Goal: Contribute content: Add original content to the website for others to see

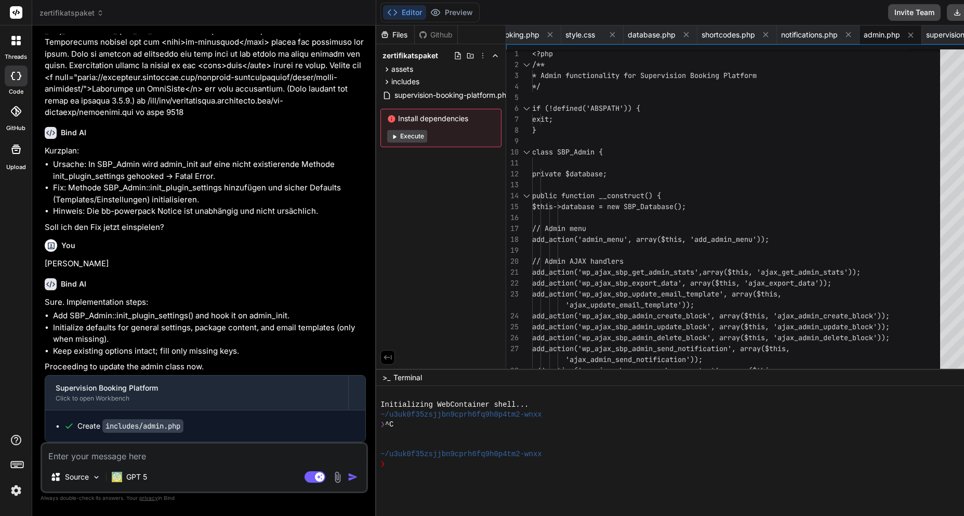
scroll to position [38022, 0]
click at [947, 12] on button "Download" at bounding box center [976, 12] width 59 height 17
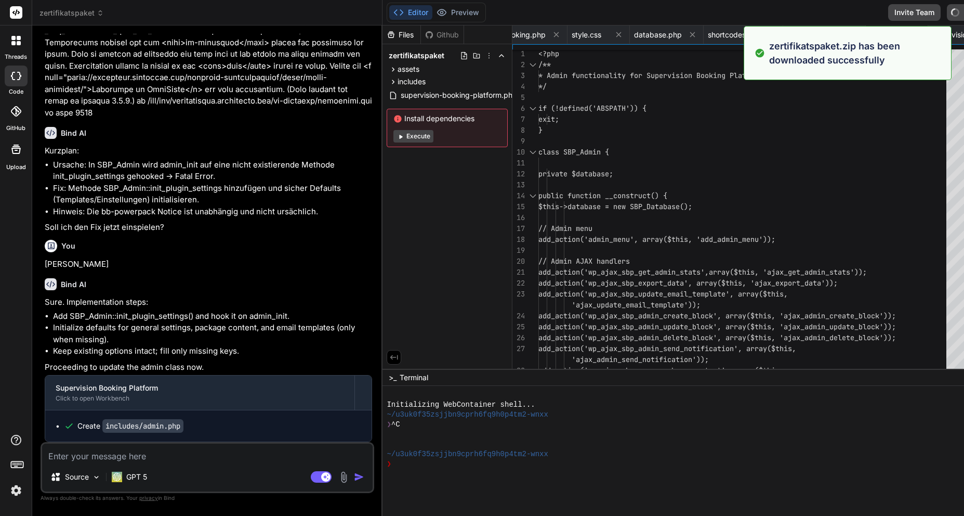
type textarea "x"
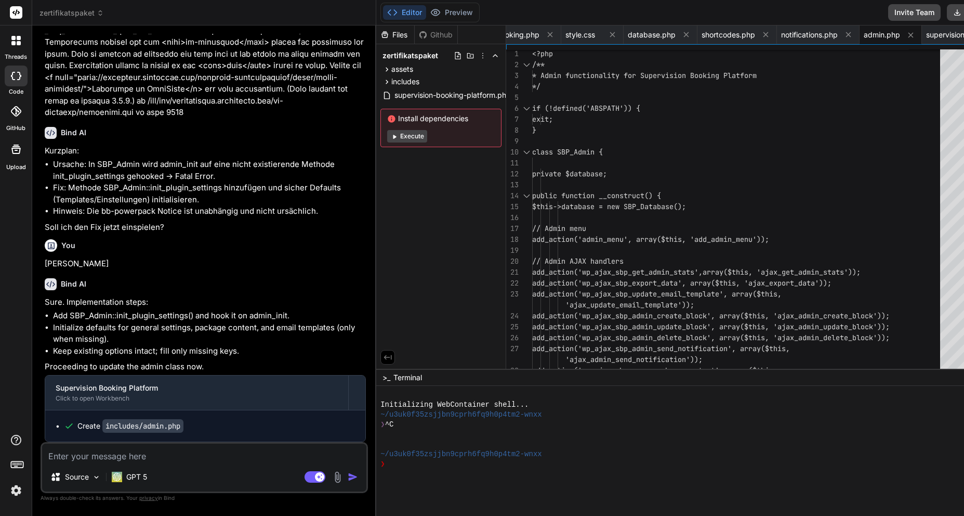
click at [148, 460] on textarea at bounding box center [204, 452] width 324 height 19
type textarea "P"
type textarea "x"
type textarea "Pe"
type textarea "x"
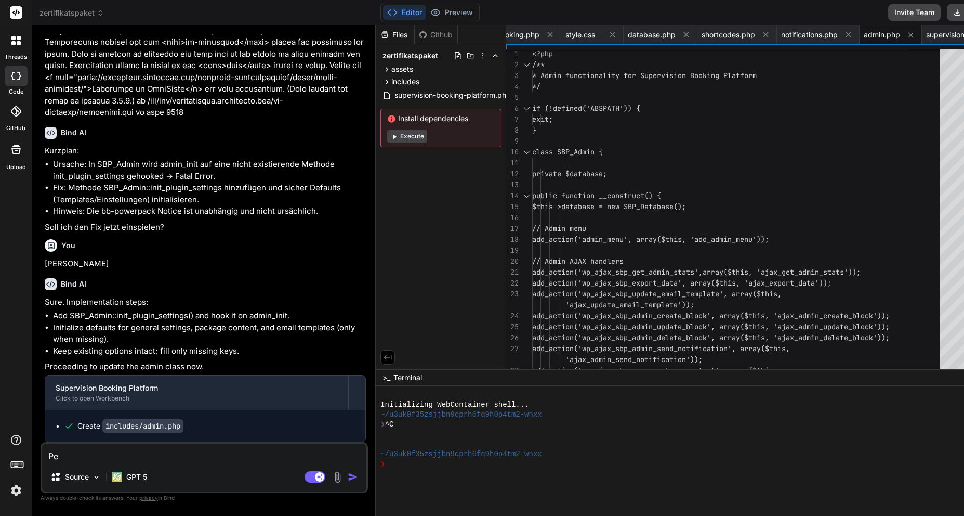
type textarea "Per"
type textarea "x"
type textarea "Perf"
type textarea "x"
type textarea "Perfe"
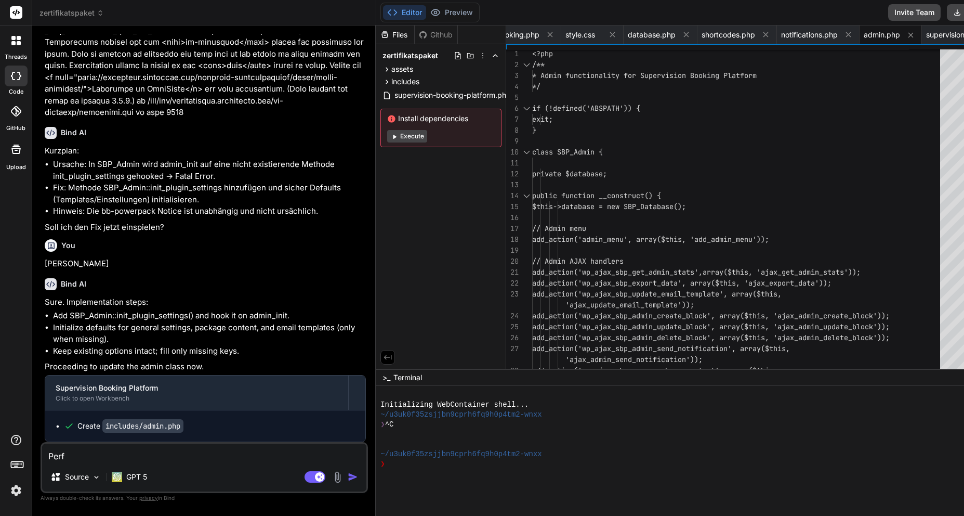
type textarea "x"
type textarea "Perfek"
type textarea "x"
type textarea "Perfekt"
type textarea "x"
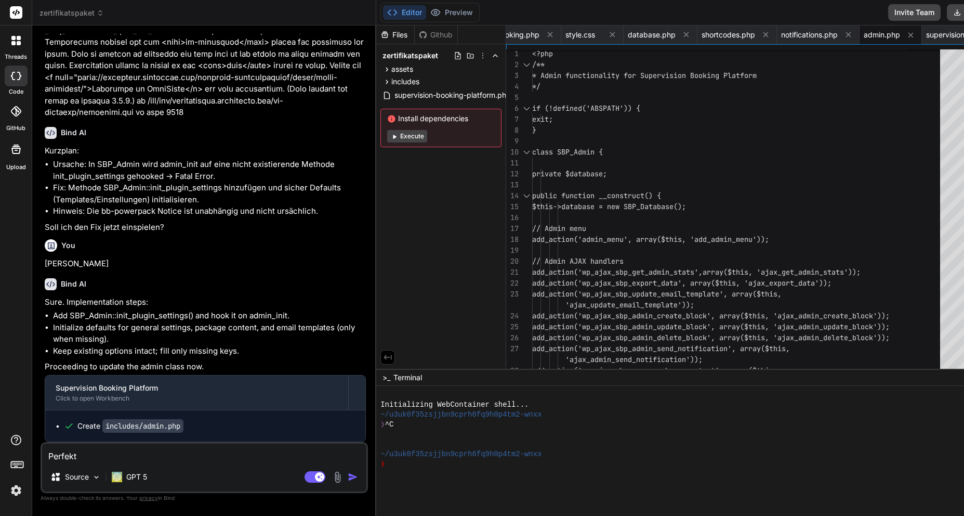
type textarea "Perfekt!"
type textarea "x"
type textarea "Perfekt!"
type textarea "x"
type textarea "Perfekt! B"
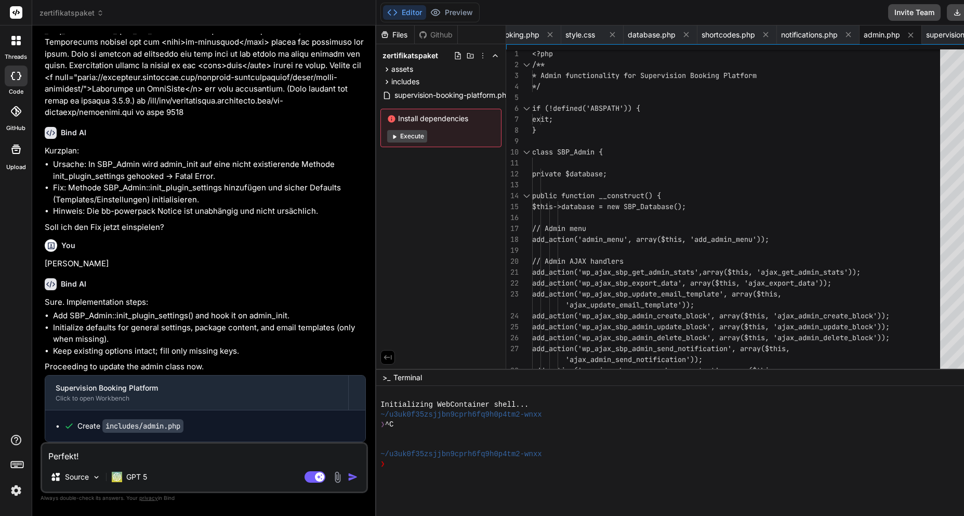
type textarea "x"
type textarea "Perfekt! Be"
type textarea "x"
type textarea "Perfekt! Bei"
type textarea "x"
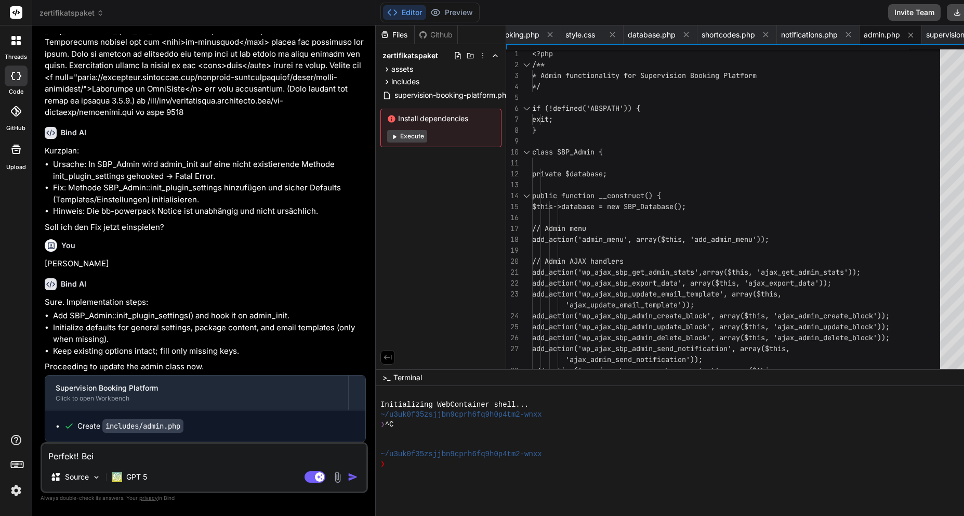
type textarea "Perfekt! Bei"
type textarea "x"
type textarea "Perfekt! Bei d"
type textarea "x"
type textarea "Perfekt! Bei dre"
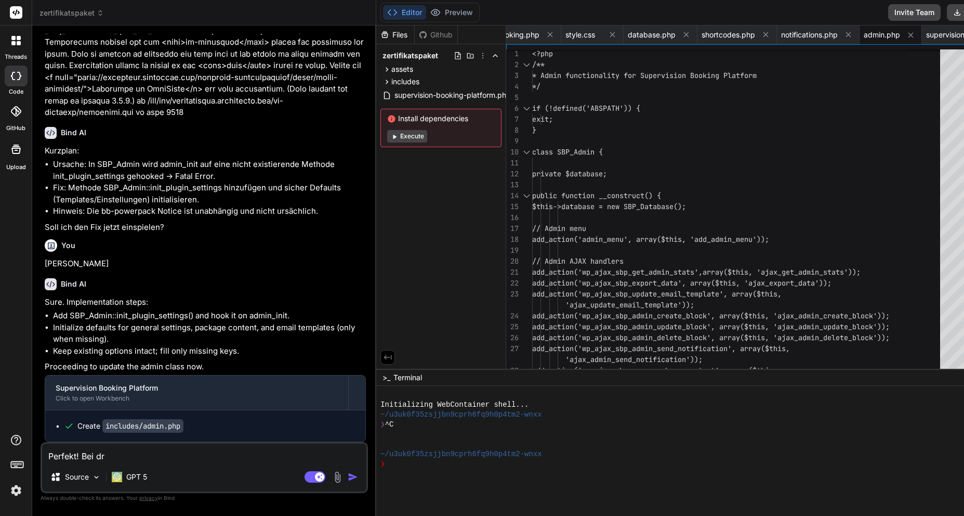
type textarea "x"
type textarea "Perfekt! Bei dre"
type textarea "x"
type textarea "Perfekt! Bei dre"
type textarea "x"
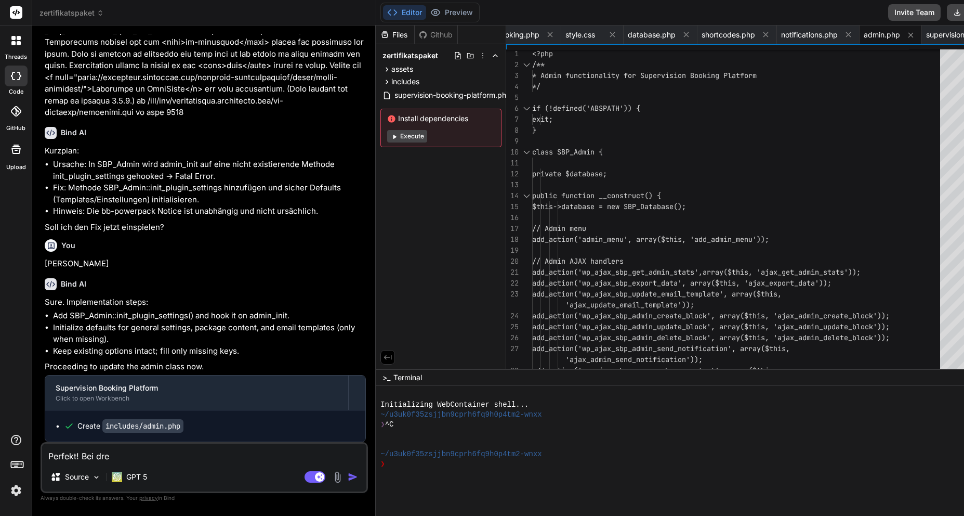
type textarea "Perfekt! Bei dr"
type textarea "x"
type textarea "Perfekt! Bei dre"
type textarea "x"
type textarea "Perfekt! Bei drer"
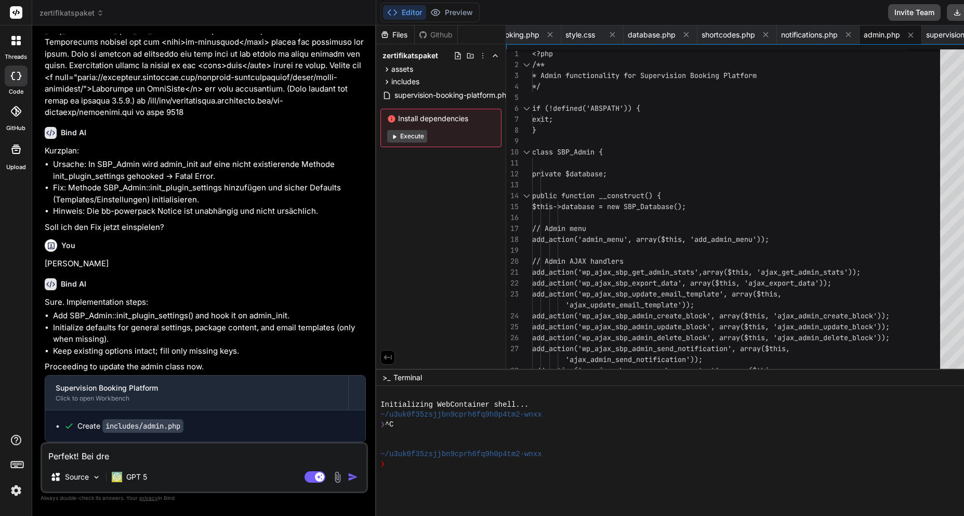
type textarea "x"
type textarea "Perfekt! Bei dre"
type textarea "x"
type textarea "Perfekt! Bei dr"
type textarea "x"
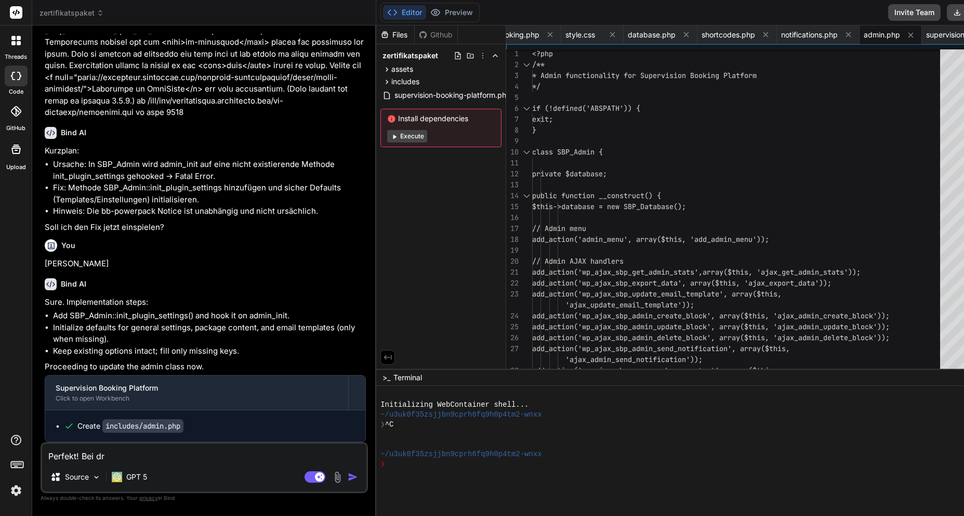
type textarea "Perfekt! Bei d"
type textarea "x"
type textarea "Perfekt! Bei de"
type textarea "x"
type textarea "Perfekt! Bei der"
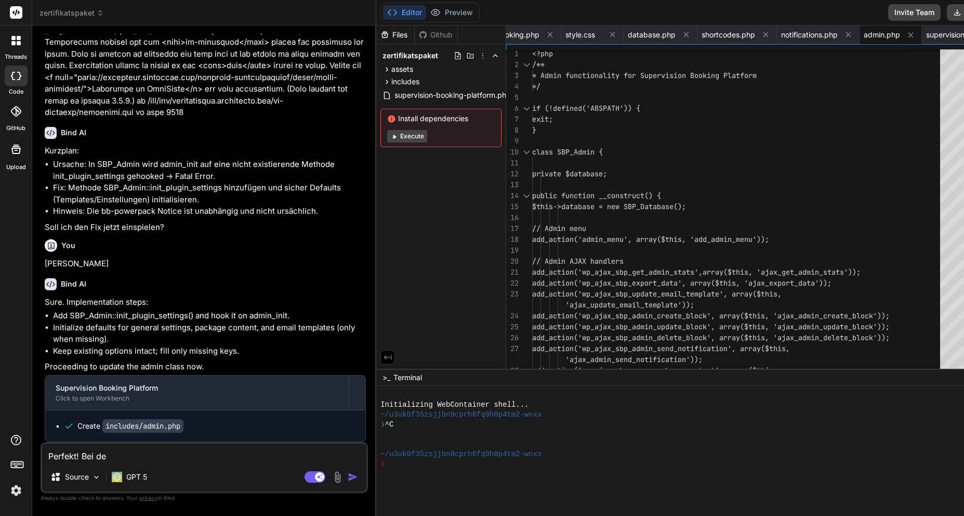
type textarea "x"
type textarea "Perfekt! Bei der"
type textarea "x"
paste textarea "Supervision Administration"
type textarea "Perfekt! Bei der Supervision Administration"
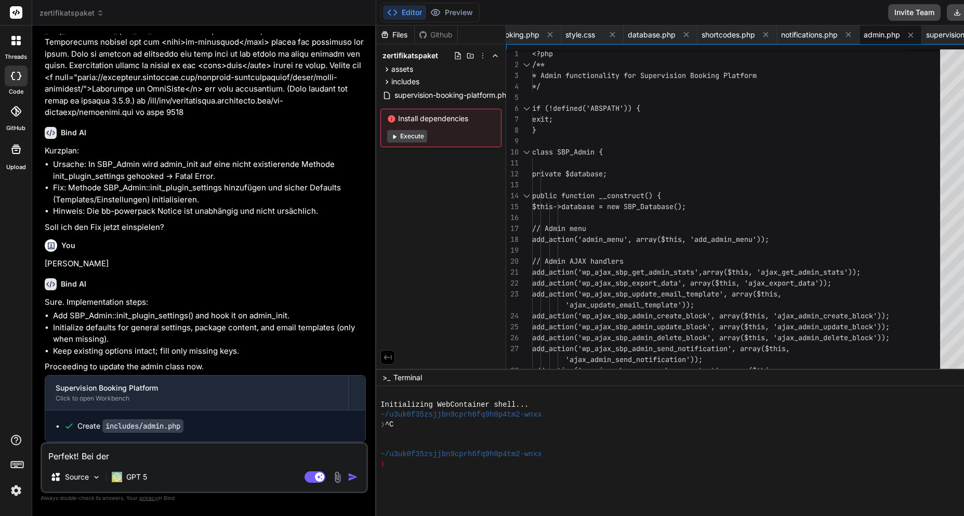
type textarea "x"
type textarea "Perfekt! Bei der Supervision Administration"
type textarea "x"
type textarea "Perfekt! Bei der Supervision Administration s"
type textarea "x"
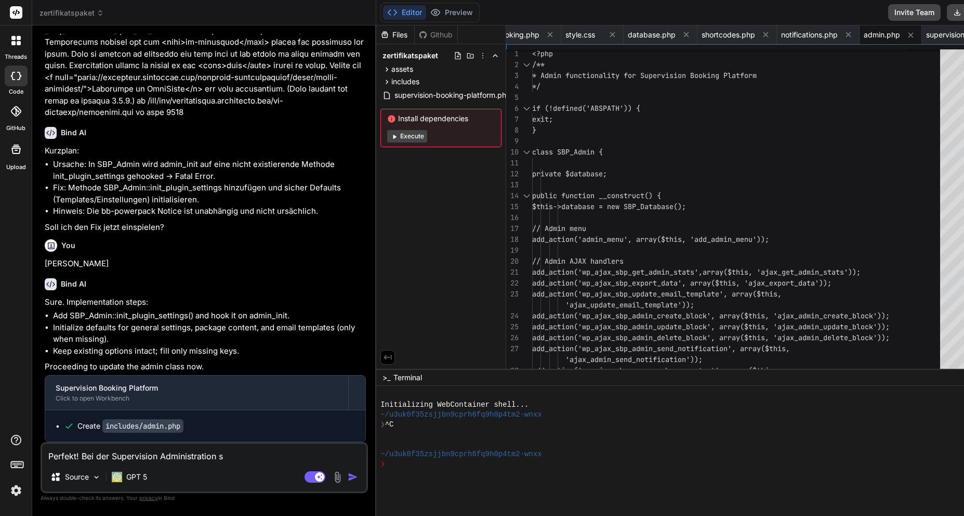
type textarea "Perfekt! Bei der Supervision Administration so"
type textarea "x"
type textarea "Perfekt! Bei der Supervision Administration sol"
type textarea "x"
type textarea "Perfekt! Bei der Supervision Administration soll"
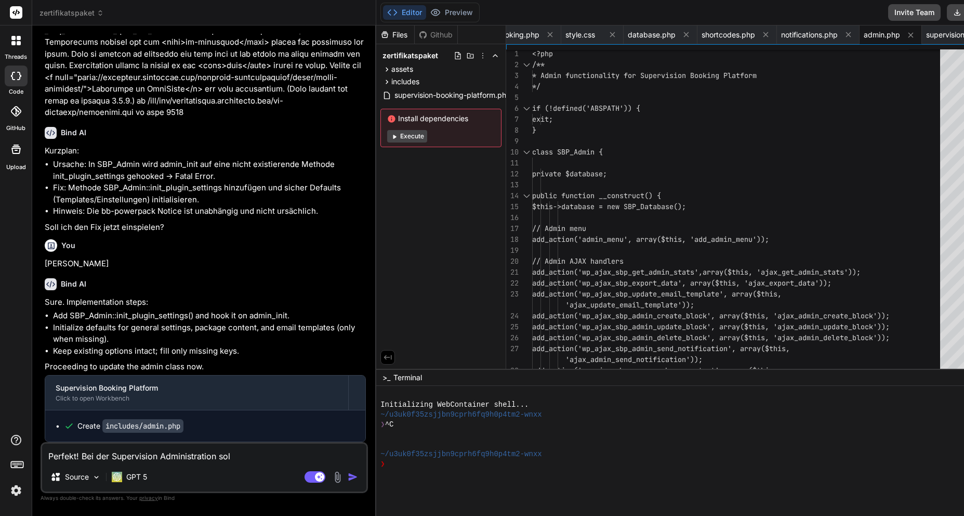
type textarea "x"
type textarea "Perfekt! Bei der Supervision Administration soll"
type textarea "x"
type textarea "Perfekt! Bei der Supervision Administration soll b"
type textarea "x"
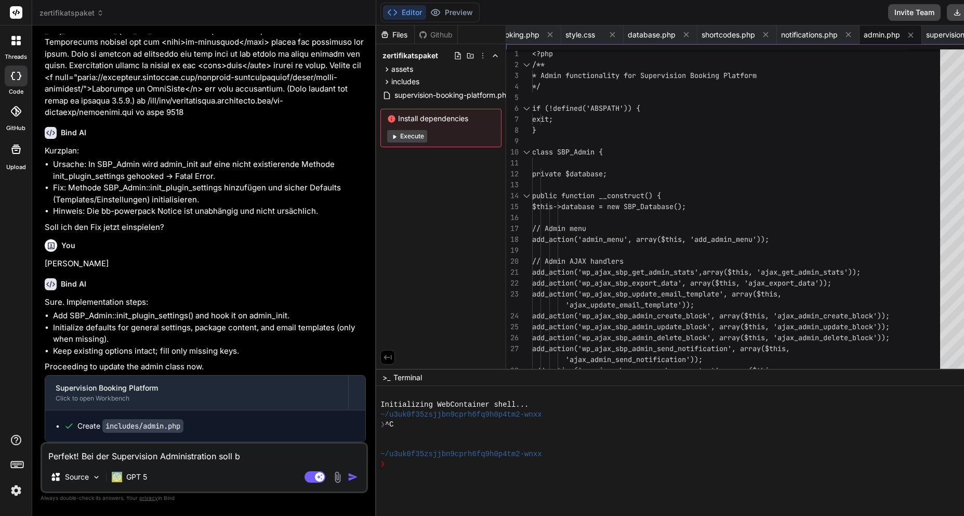
type textarea "Perfekt! Bei der Supervision Administration soll be"
type textarea "x"
type textarea "Perfekt! Bei der Supervision Administration soll bei"
type textarea "x"
type textarea "Perfekt! Bei der Supervision Administration soll bei"
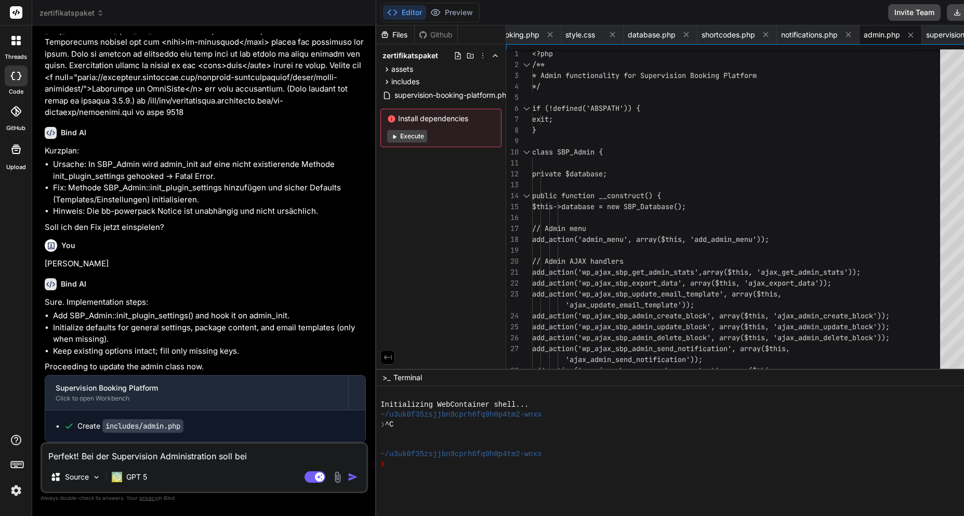
type textarea "x"
type textarea "Perfekt! Bei der Supervision Administration soll bei ""
type textarea "x"
type textarea "Perfekt! Bei der Supervision Administration soll bei "N"
type textarea "x"
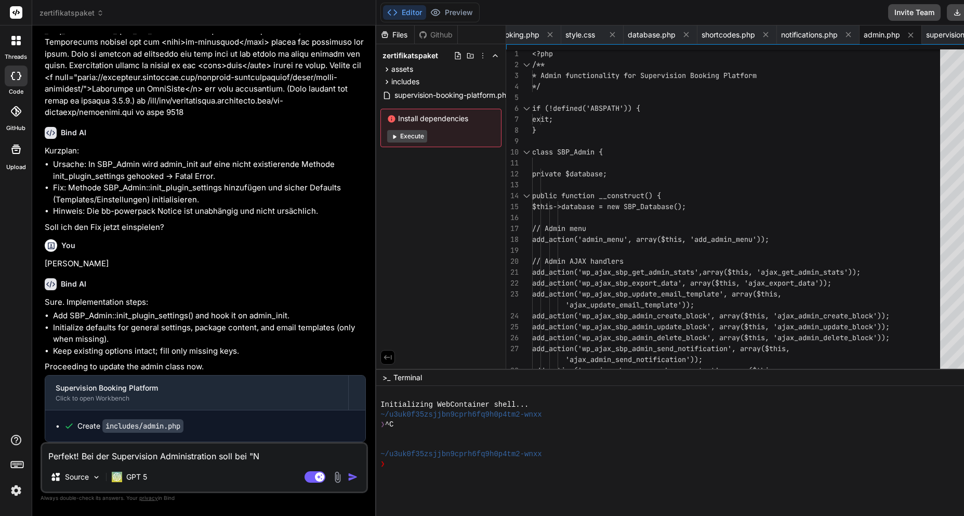
type textarea "Perfekt! Bei der Supervision Administration soll bei "Ni"
type textarea "x"
type textarea "Perfekt! Bei der Supervision Administration soll bei "Nic"
type textarea "x"
type textarea "Perfekt! Bei der Supervision Administration soll bei "Nich"
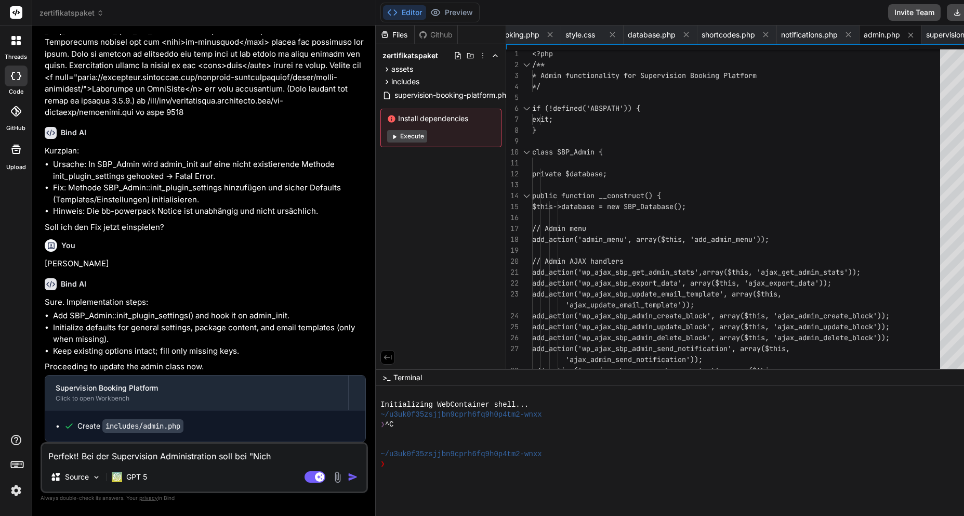
type textarea "x"
type textarea "Perfekt! Bei der Supervision Administration soll bei "Nicht"
type textarea "x"
type textarea "Perfekt! Bei der Supervision Administration soll bei "Nicht"
type textarea "x"
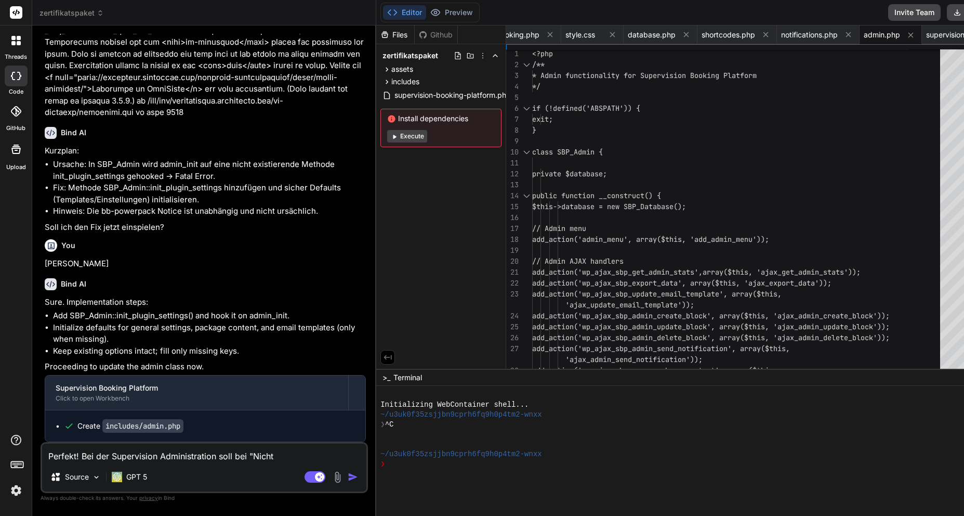
type textarea "Perfekt! Bei der Supervision Administration soll bei "Nicht t"
type textarea "x"
type textarea "Perfekt! Bei der Supervision Administration soll bei "Nicht te"
type textarea "x"
type textarea "Perfekt! Bei der Supervision Administration soll bei "Nicht tei"
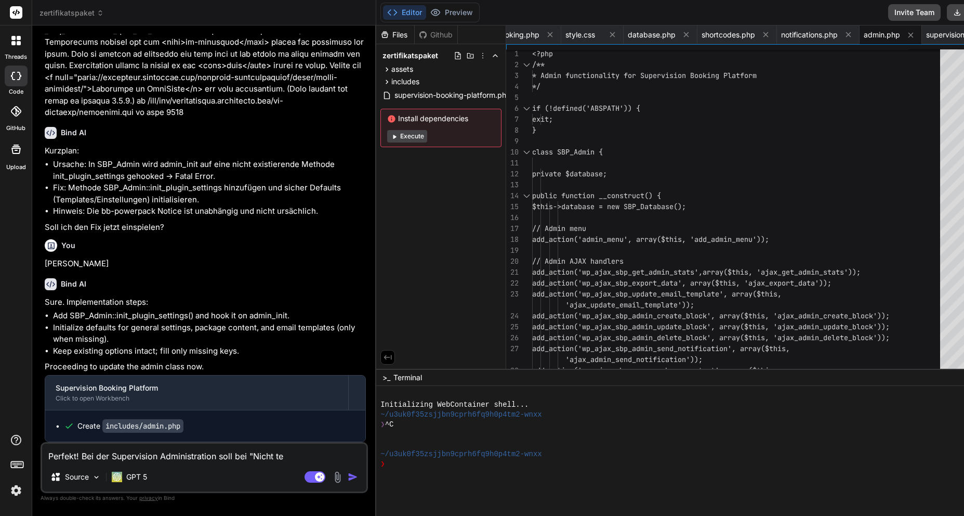
type textarea "x"
type textarea "Perfekt! Bei der Supervision Administration soll bei "Nicht teil"
type textarea "x"
type textarea "Perfekt! Bei der Supervision Administration soll bei "Nicht teilg"
type textarea "x"
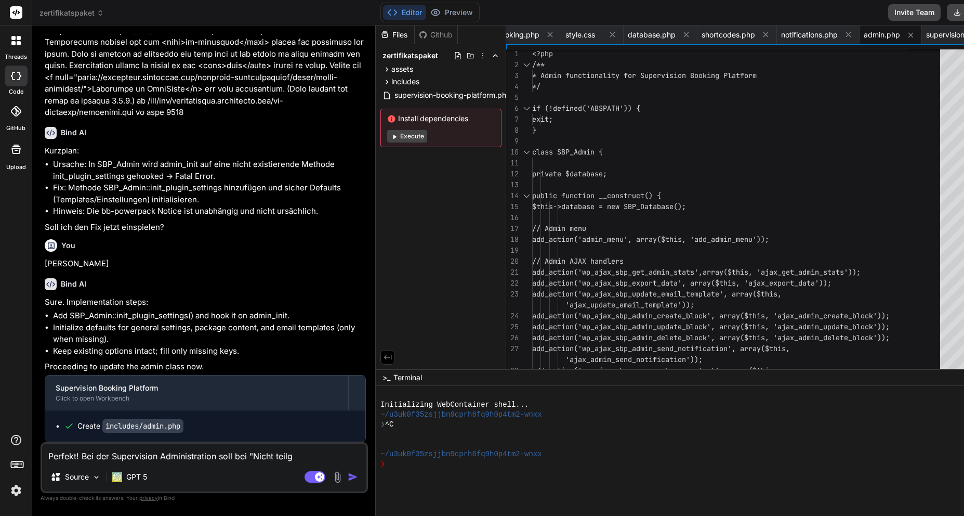
type textarea "Perfekt! Bei der Supervision Administration soll bei "Nicht teilge"
type textarea "x"
type textarea "Perfekt! Bei der Supervision Administration soll bei "Nicht teilgen"
type textarea "x"
type textarea "Perfekt! Bei der Supervision Administration soll bei "Nicht teilgeno"
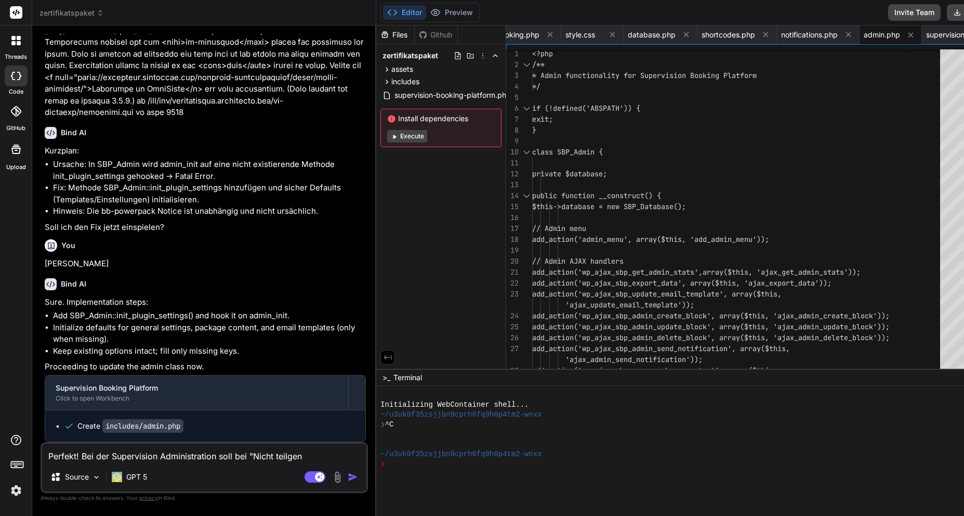
type textarea "x"
type textarea "Perfekt! Bei der Supervision Administration soll bei "Nicht teilgenom"
type textarea "x"
type textarea "Perfekt! Bei der Supervision Administration soll bei "Nicht teilgenomm"
type textarea "x"
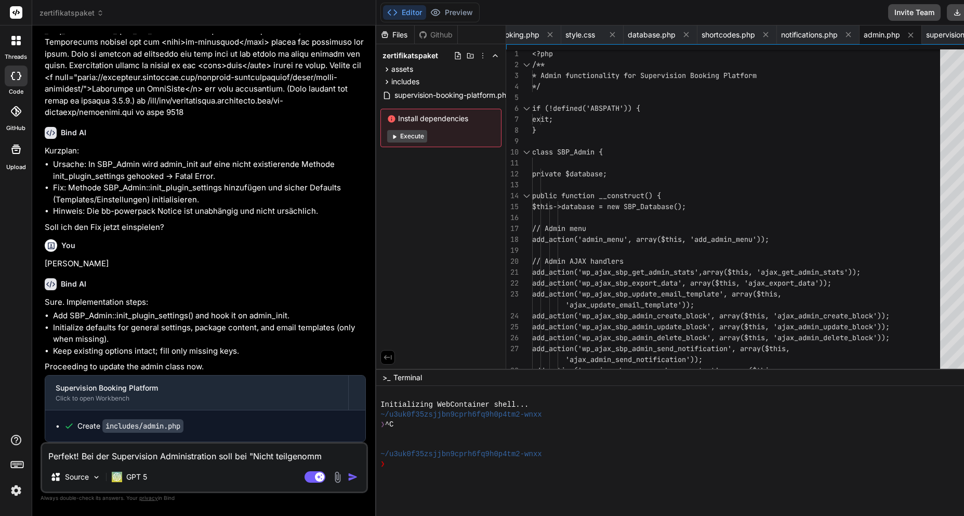
type textarea "Perfekt! Bei der Supervision Administration soll bei "Nicht teilgenomme"
type textarea "x"
type textarea "Perfekt! Bei der Supervision Administration soll bei "Nicht teilgenommen"
type textarea "x"
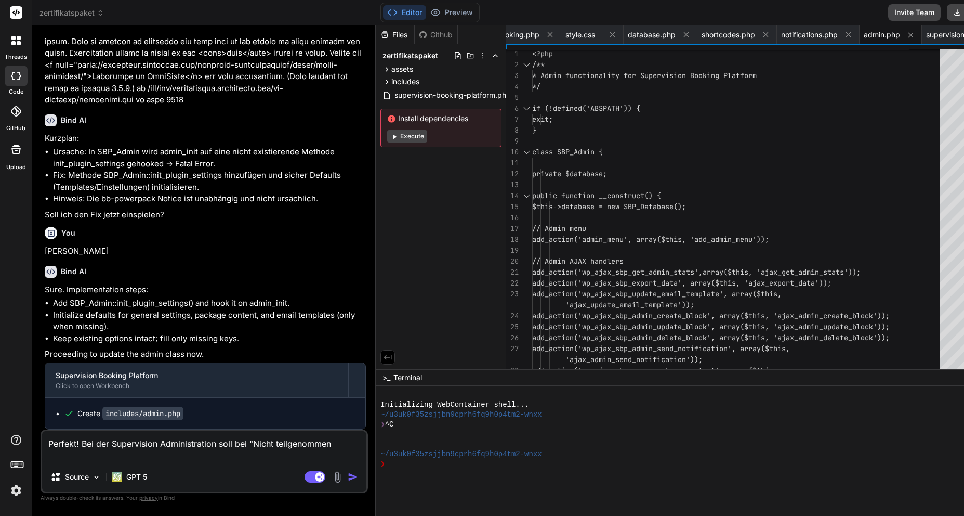
type textarea "Perfekt! Bei der Supervision Administration soll bei "Nicht teilgenommen""
type textarea "x"
type textarea "Perfekt! Bei der Supervision Administration soll bei "Nicht teilgenommen""
type textarea "x"
type textarea "Perfekt! Bei der Supervision Administration soll bei "Nicht teilgenommen" d"
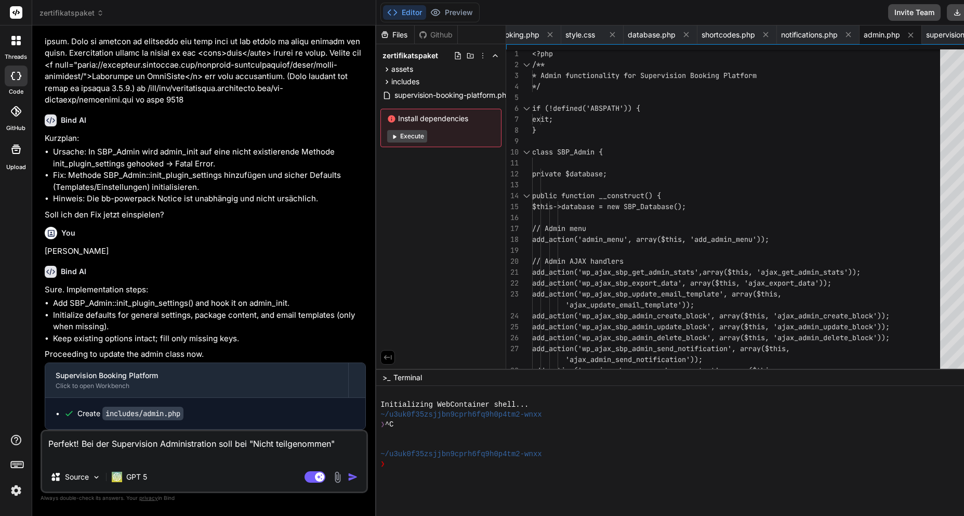
type textarea "x"
type textarea "Perfekt! Bei der Supervision Administration soll bei "Nicht teilgenommen" de"
type textarea "x"
type textarea "Perfekt! Bei der Supervision Administration soll bei "Nicht teilgenommen" der"
type textarea "x"
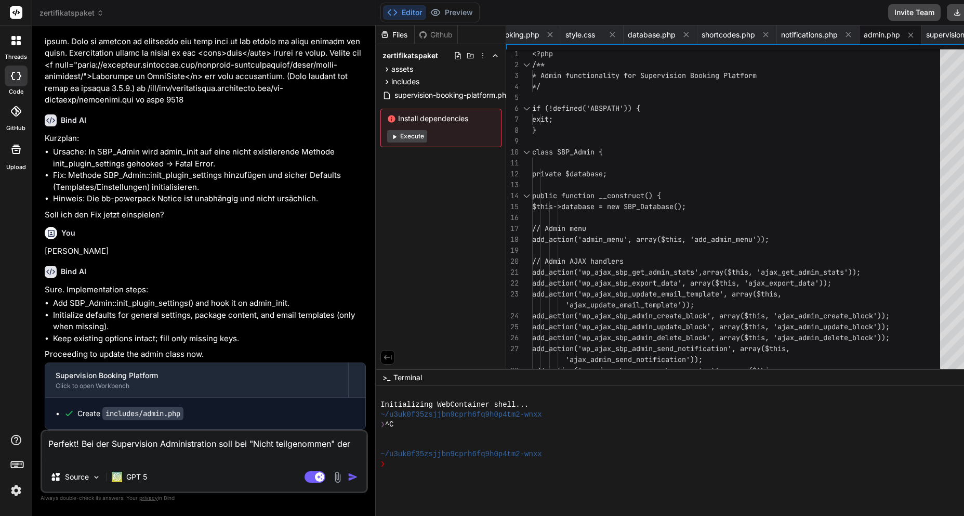
type textarea "Perfekt! Bei der Supervision Administration soll bei "Nicht teilgenommen" der"
type textarea "x"
type textarea "Perfekt! Bei der Supervision Administration soll bei "Nicht teilgenommen" der T"
type textarea "x"
type textarea "Perfekt! Bei der Supervision Administration soll bei "Nicht teilgenommen" der Te"
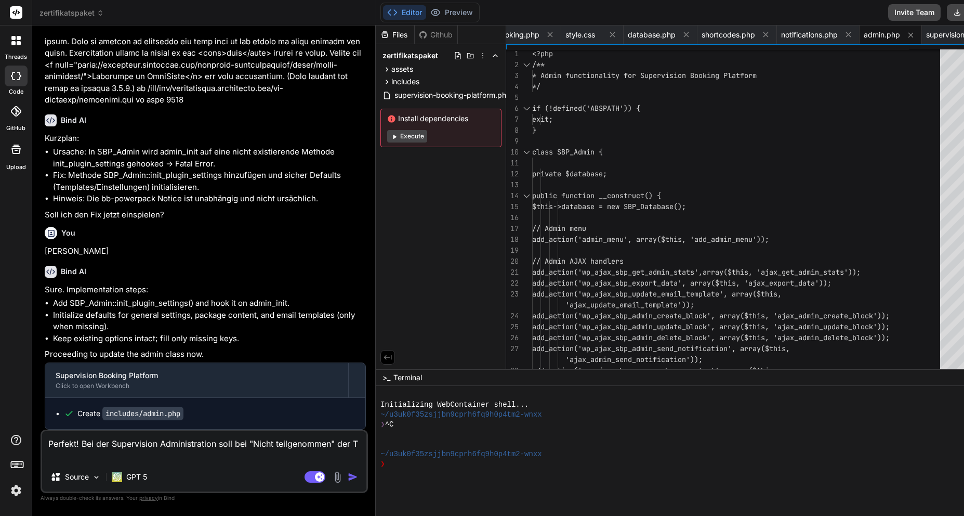
type textarea "x"
type textarea "Perfekt! Bei der Supervision Administration soll bei "Nicht teilgenommen" der T…"
type textarea "x"
type textarea "Perfekt! Bei der Supervision Administration soll bei "Nicht teilgenommen" der T…"
type textarea "x"
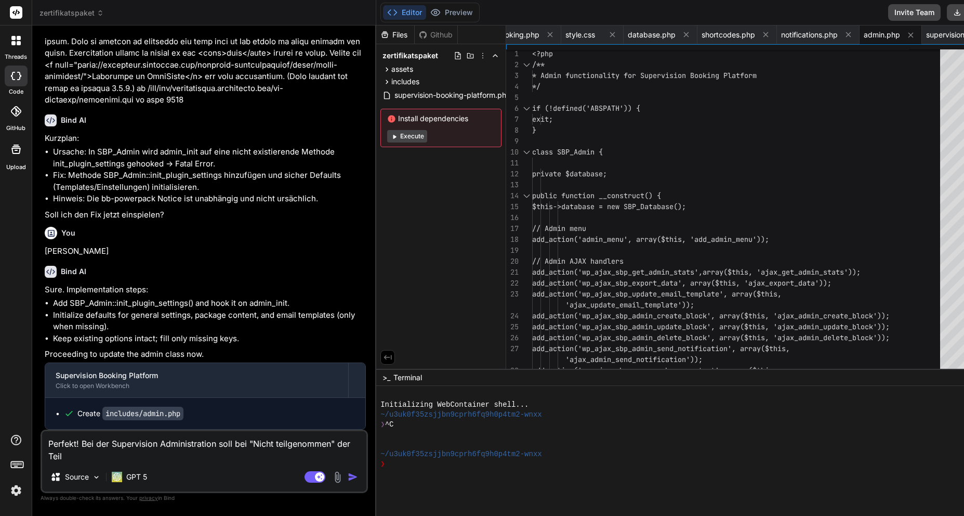
type textarea "Perfekt! Bei der Supervision Administration soll bei "Nicht teilgenommen" der T…"
type textarea "x"
type textarea "Perfekt! Bei der Supervision Administration soll bei "Nicht teilgenommen" der T…"
type textarea "x"
type textarea "Perfekt! Bei der Supervision Administration soll bei "Nicht teilgenommen" der T…"
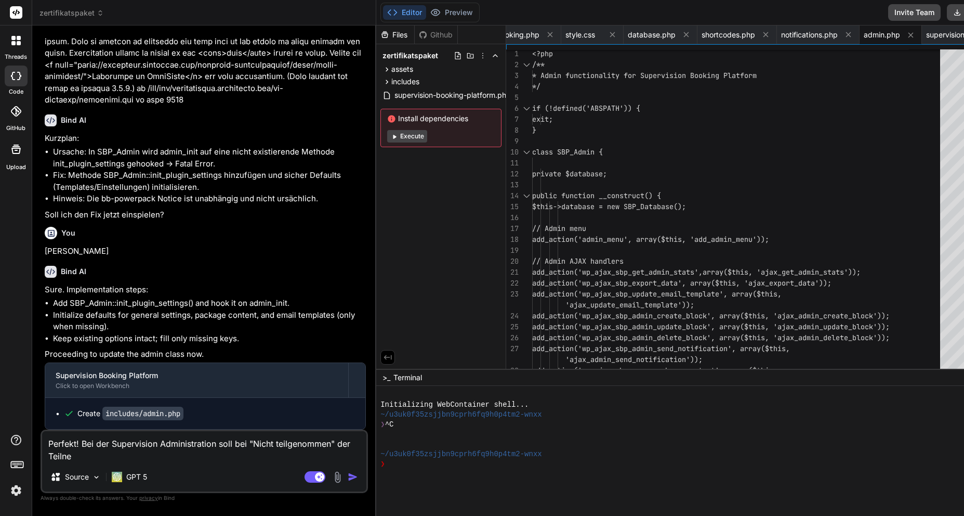
type textarea "x"
type textarea "Perfekt! Bei der Supervision Administration soll bei "Nicht teilgenommen" der T…"
type textarea "x"
type textarea "Perfekt! Bei der Supervision Administration soll bei "Nicht teilgenommen" der T…"
type textarea "x"
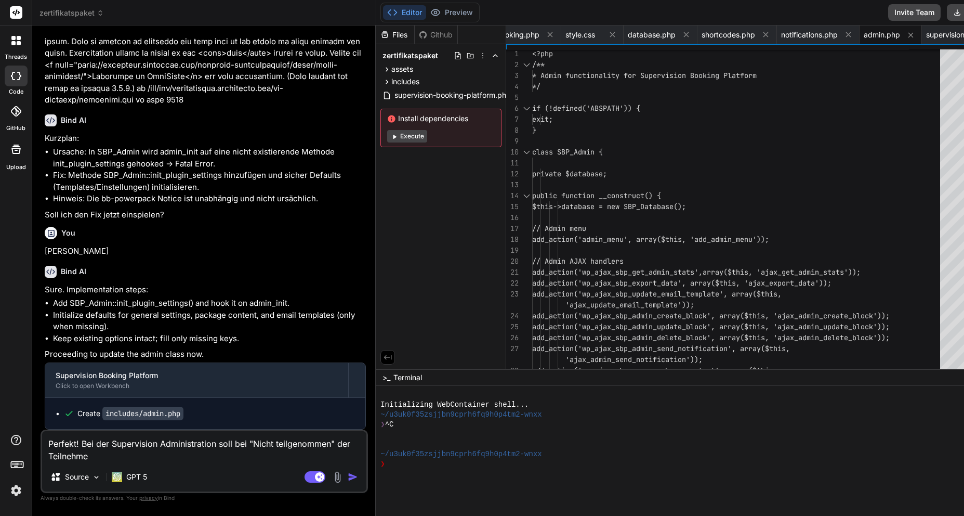
type textarea "Perfekt! Bei der Supervision Administration soll bei "Nicht teilgenommen" der T…"
type textarea "x"
type textarea "Perfekt! Bei der Supervision Administration soll bei "Nicht teilgenommen" der T…"
type textarea "x"
type textarea "Perfekt! Bei der Supervision Administration soll bei "Nicht teilgenommen" der T…"
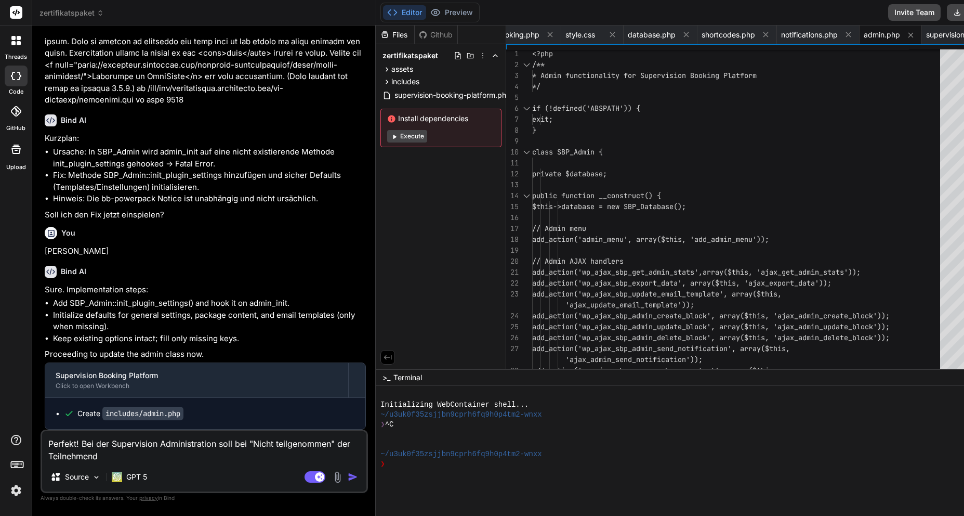
type textarea "x"
type textarea "Perfekt! Bei der Supervision Administration soll bei "Nicht teilgenommen" der T…"
type textarea "x"
type textarea "Perfekt! Bei der Supervision Administration soll bei "Nicht teilgenommen" der T…"
type textarea "x"
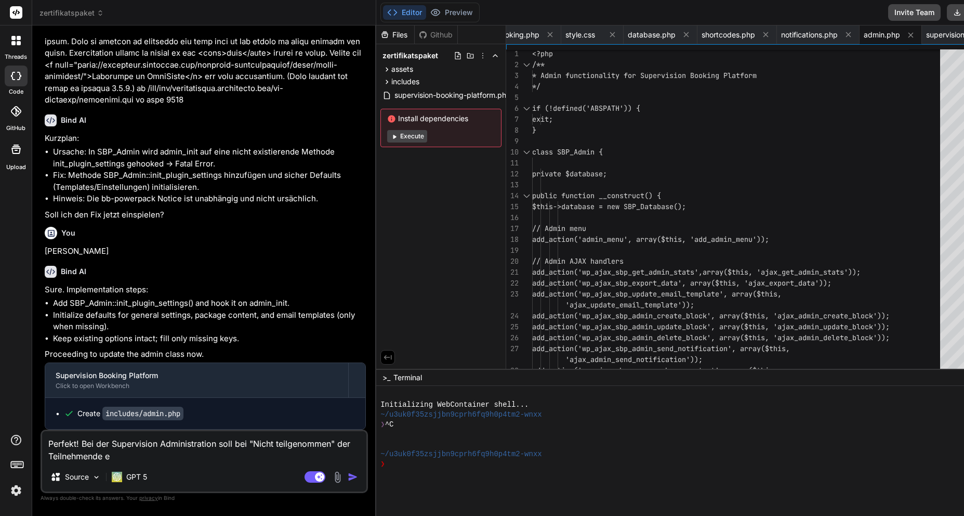
type textarea "Perfekt! Bei der Supervision Administration soll bei "Nicht teilgenommen" der T…"
type textarea "x"
type textarea "Perfekt! Bei der Supervision Administration soll bei "Nicht teilgenommen" der T…"
type textarea "x"
type textarea "Perfekt! Bei der Supervision Administration soll bei "Nicht teilgenommen" der T…"
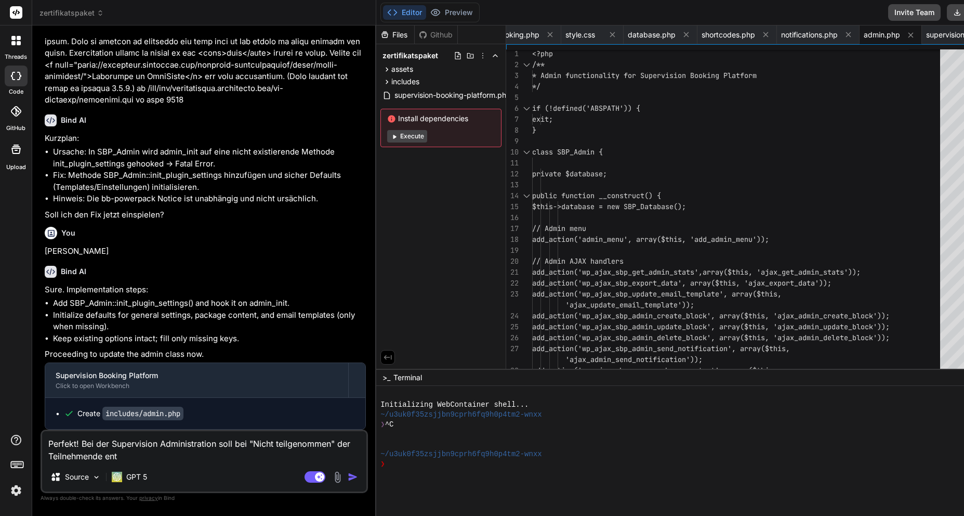
type textarea "x"
type textarea "Perfekt! Bei der Supervision Administration soll bei "Nicht teilgenommen" der T…"
type textarea "x"
type textarea "Perfekt! Bei der Supervision Administration soll bei "Nicht teilgenommen" der T…"
type textarea "x"
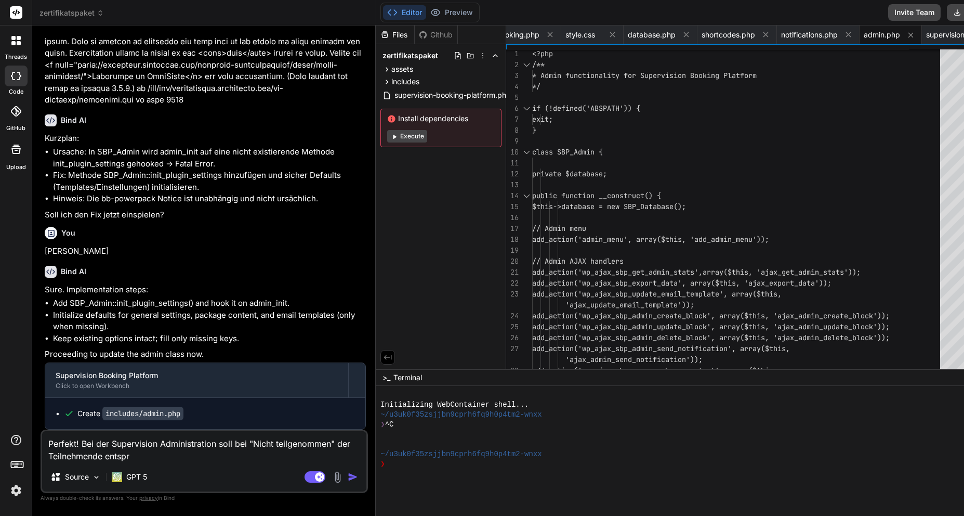
type textarea "Perfekt! Bei der Supervision Administration soll bei "Nicht teilgenommen" der T…"
type textarea "x"
type textarea "Perfekt! Bei der Supervision Administration soll bei "Nicht teilgenommen" der T…"
type textarea "x"
type textarea "Perfekt! Bei der Supervision Administration soll bei "Nicht teilgenommen" der T…"
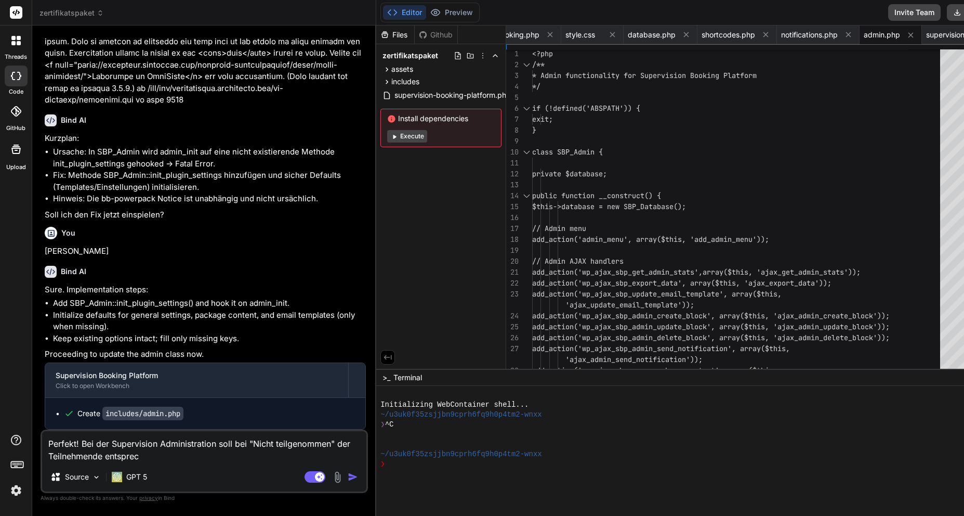
type textarea "x"
type textarea "Perfekt! Bei der Supervision Administration soll bei "Nicht teilgenommen" der T…"
type textarea "x"
type textarea "Perfekt! Bei der Supervision Administration soll bei "Nicht teilgenommen" der T…"
type textarea "x"
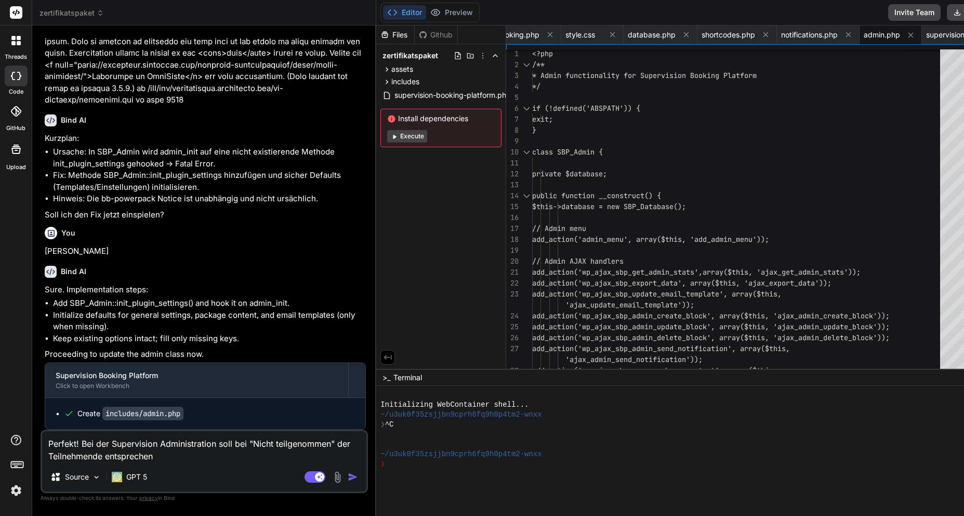
type textarea "Perfekt! Bei der Supervision Administration soll bei "Nicht teilgenommen" der T…"
type textarea "x"
type textarea "Perfekt! Bei der Supervision Administration soll bei "Nicht teilgenommen" der T…"
type textarea "x"
type textarea "Perfekt! Bei der Supervision Administration soll bei "Nicht teilgenommen" der T…"
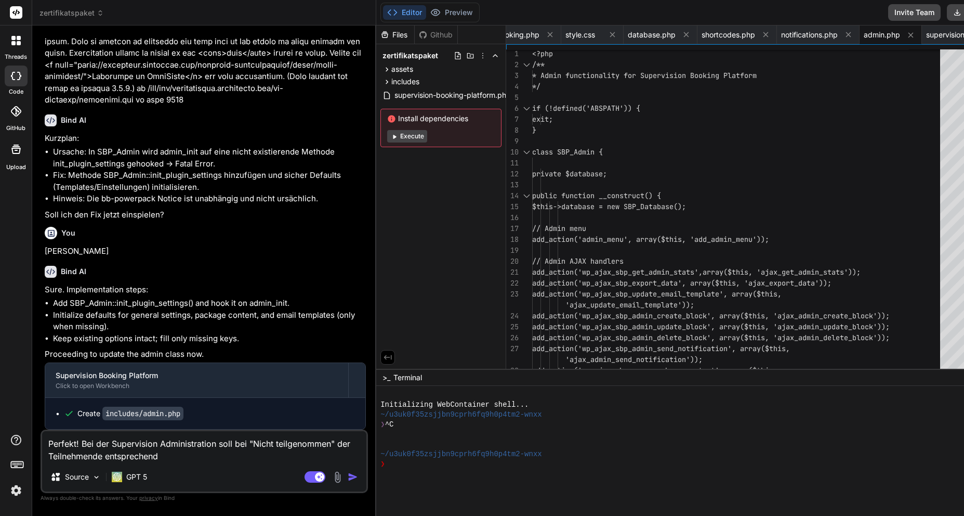
type textarea "x"
type textarea "Perfekt! Bei der Supervision Administration soll bei "Nicht teilgenommen" der T…"
type textarea "x"
type textarea "Perfekt! Bei der Supervision Administration soll bei "Nicht teilgenommen" der T…"
type textarea "x"
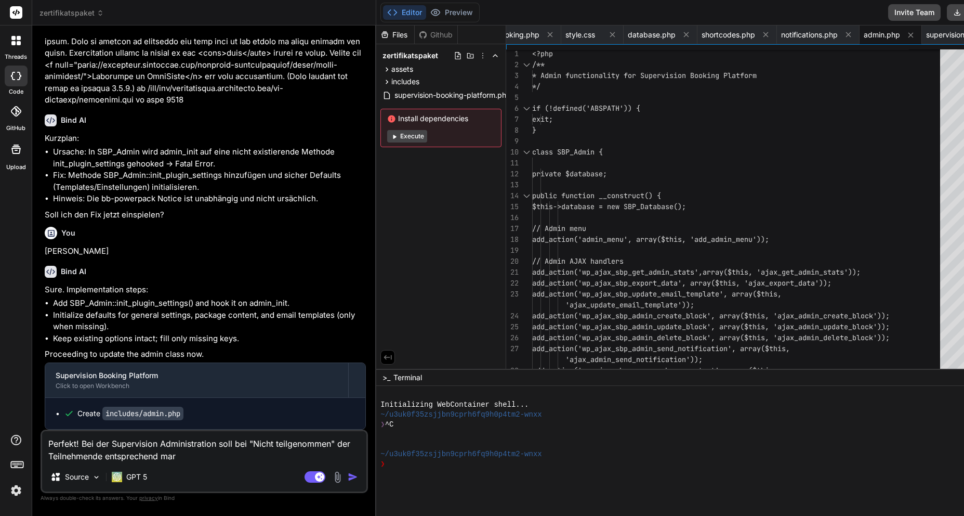
type textarea "Perfekt! Bei der Supervision Administration soll bei "Nicht teilgenommen" der T…"
type textarea "x"
type textarea "Perfekt! Bei der Supervision Administration soll bei "Nicht teilgenommen" der T…"
type textarea "x"
type textarea "Perfekt! Bei der Supervision Administration soll bei "Nicht teilgenommen" der T…"
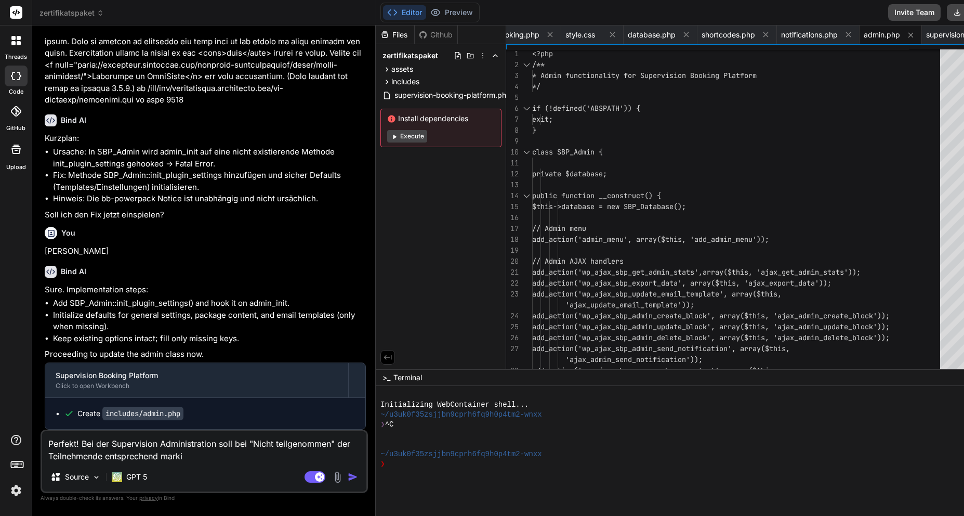
type textarea "x"
type textarea "Perfekt! Bei der Supervision Administration soll bei "Nicht teilgenommen" der T…"
type textarea "x"
type textarea "Perfekt! Bei der Supervision Administration soll bei "Nicht teilgenommen" der T…"
type textarea "x"
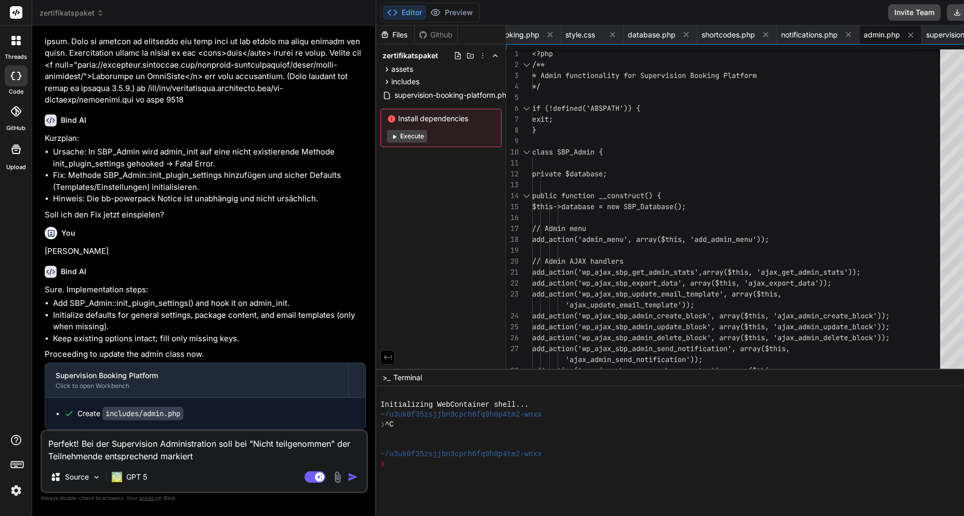
type textarea "Perfekt! Bei der Supervision Administration soll bei "Nicht teilgenommen" der T…"
type textarea "x"
type textarea "Perfekt! Bei der Supervision Administration soll bei "Nicht teilgenommen" der T…"
type textarea "x"
type textarea "Perfekt! Bei der Supervision Administration soll bei "Nicht teilgenommen" der T…"
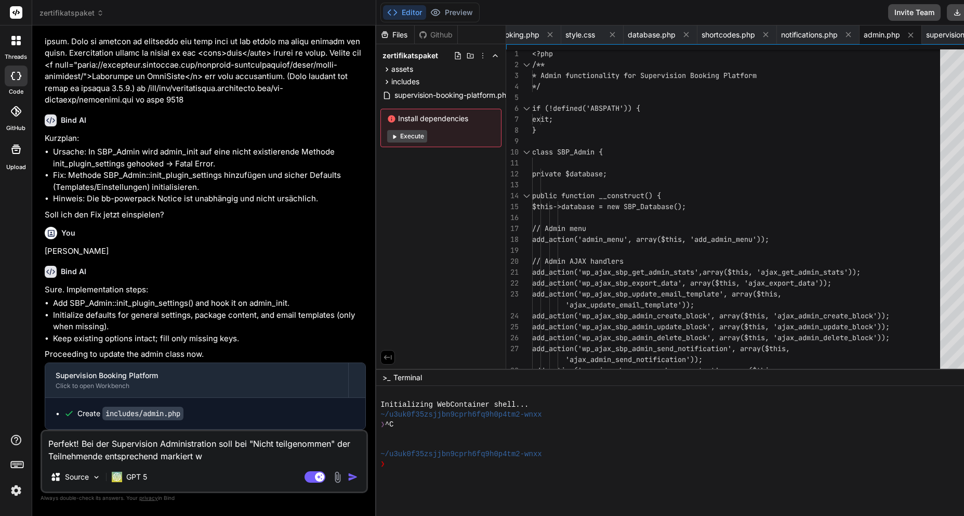
type textarea "x"
type textarea "Perfekt! Bei der Supervision Administration soll bei "Nicht teilgenommen" der T…"
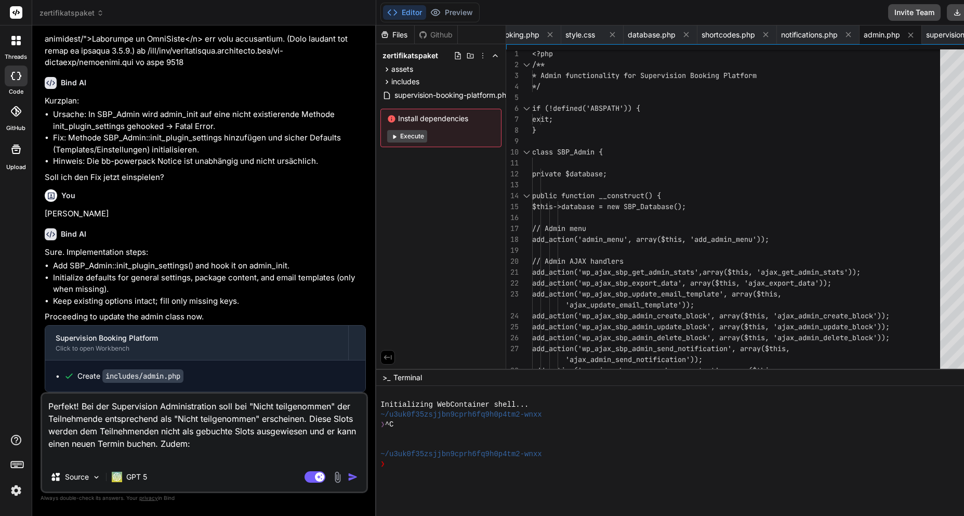
paste textarea "Aktionen Button umbenennen von «Bestätigen» in «Absolviert» Bestätigen könnte a…"
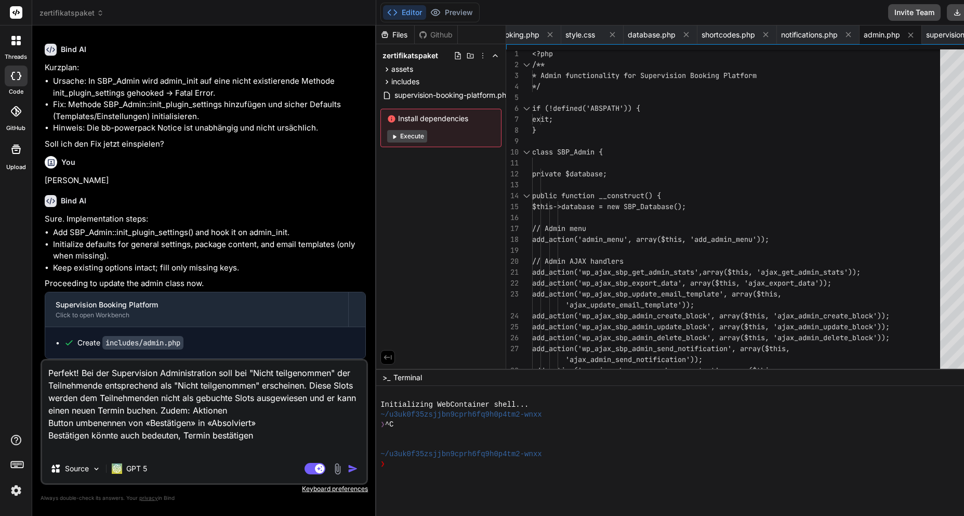
drag, startPoint x: 280, startPoint y: 444, endPoint x: 31, endPoint y: 444, distance: 248.4
click at [31, 444] on div "threads code GitHub Upload zertifikatspaket Created with Pixso. Bind AI Web Sea…" at bounding box center [482, 258] width 964 height 516
click at [108, 446] on textarea "Perfekt! Bei der Supervision Administration soll bei "Nicht teilgenommen" der T…" at bounding box center [204, 407] width 324 height 94
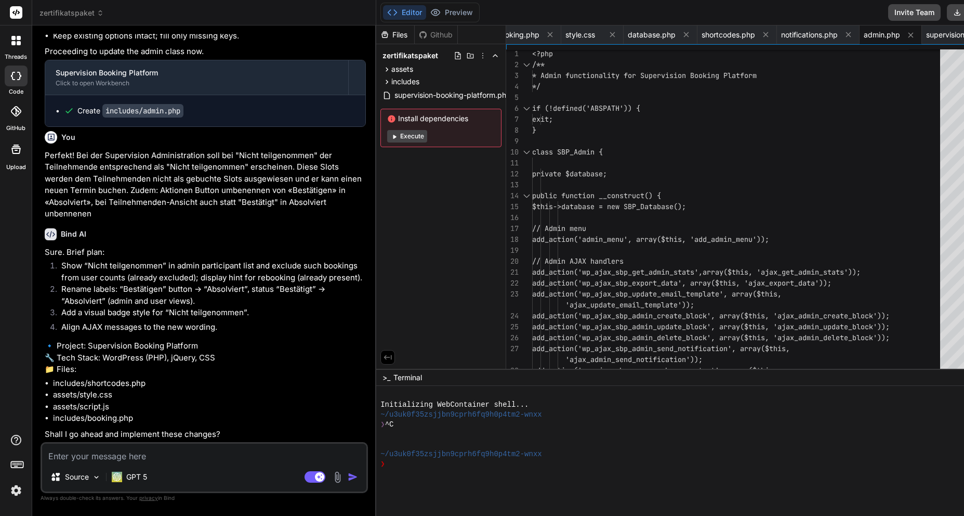
scroll to position [38372, 0]
click at [348, 480] on img "button" at bounding box center [353, 476] width 10 height 10
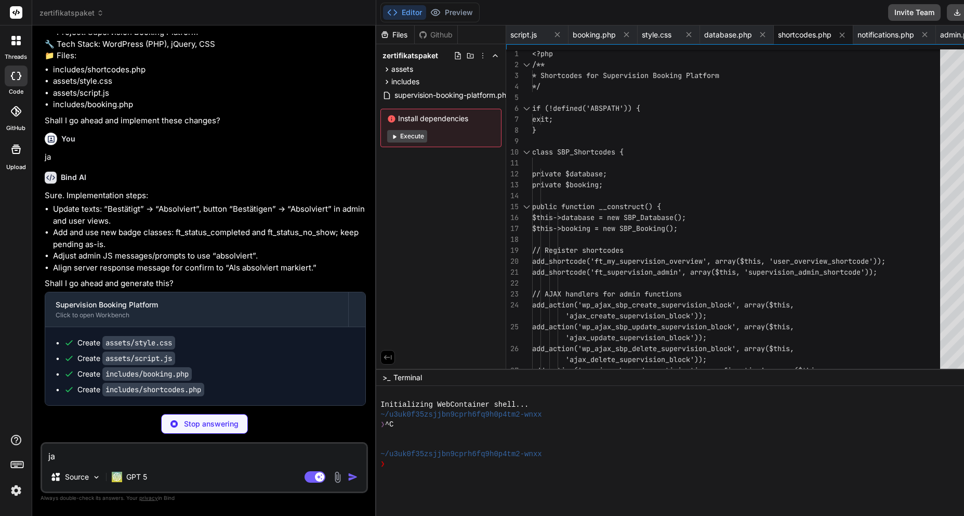
scroll to position [38648, 0]
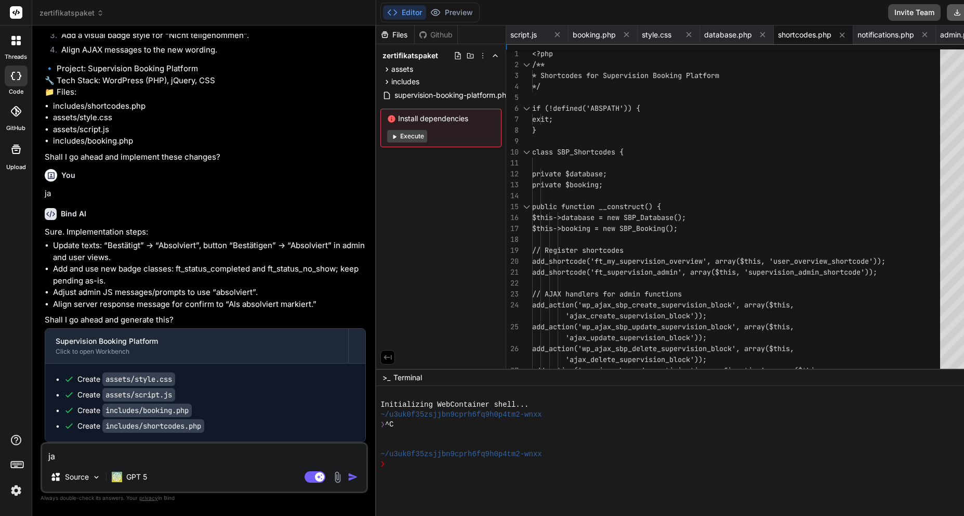
click at [947, 11] on button "Download" at bounding box center [976, 12] width 59 height 17
